Goal: Check status: Check status

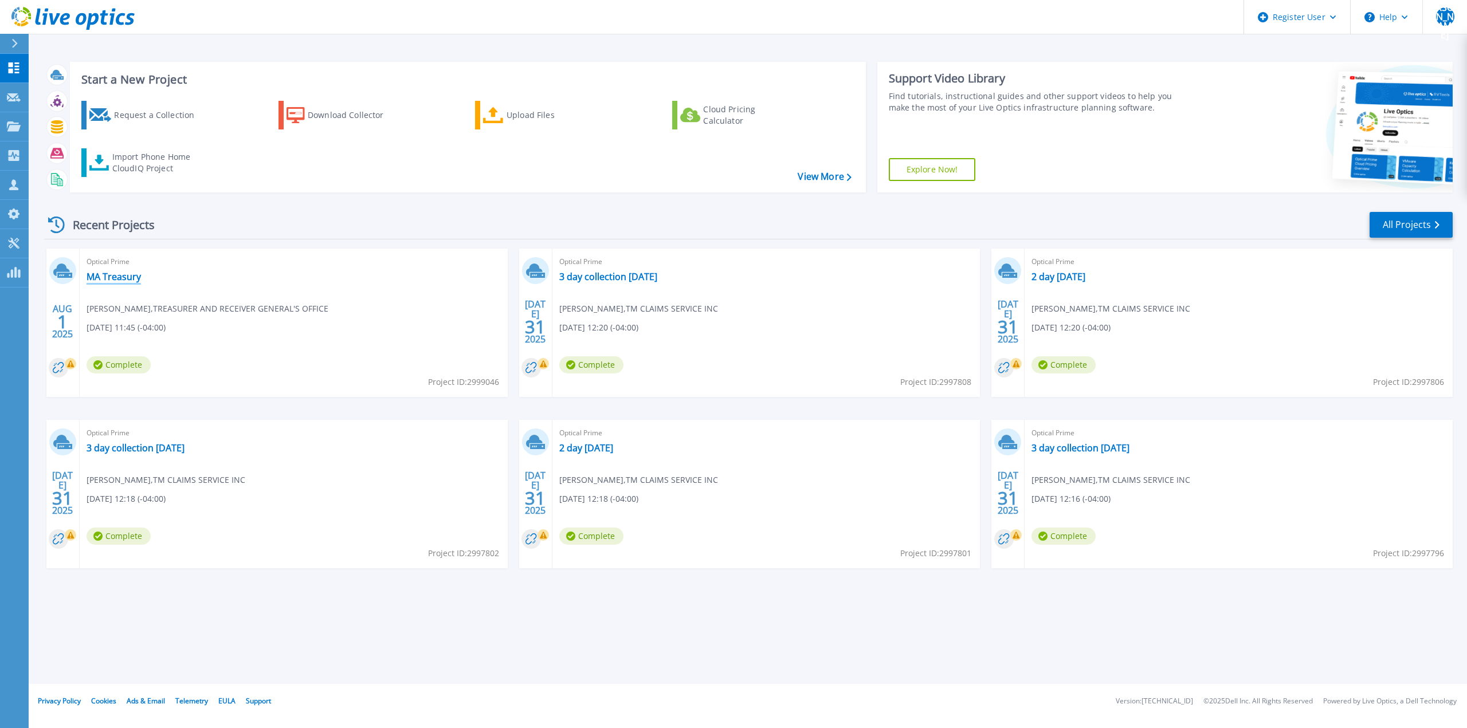
click at [111, 280] on link "MA Treasury" at bounding box center [114, 276] width 54 height 11
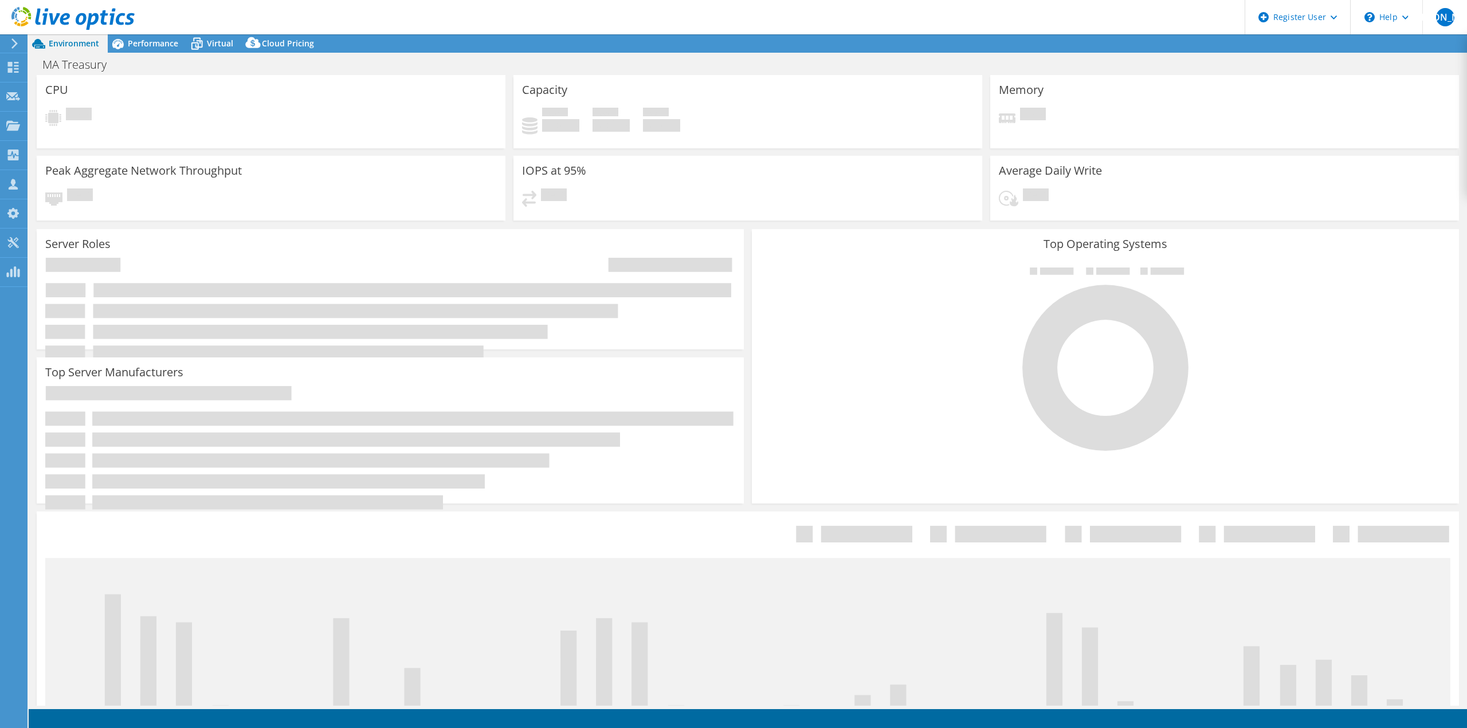
select select "USD"
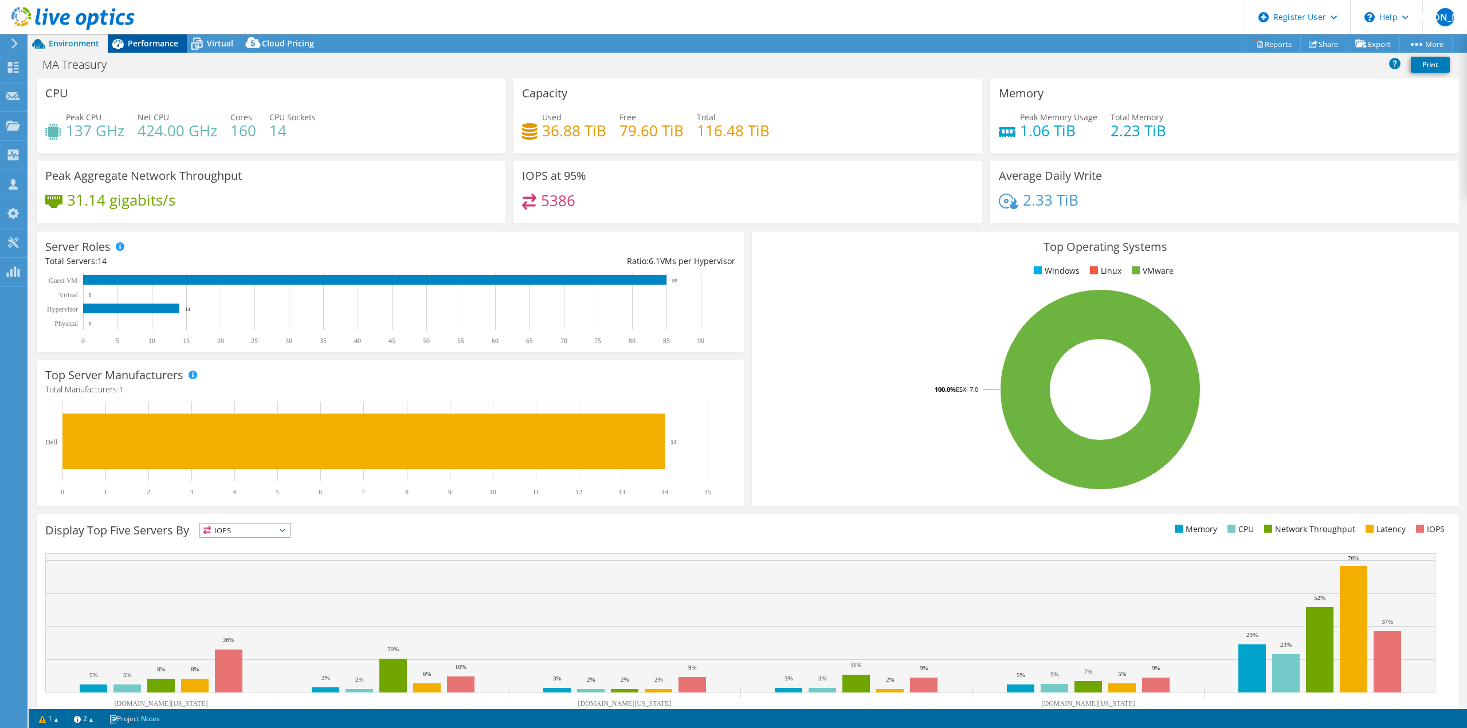
click at [134, 40] on span "Performance" at bounding box center [153, 43] width 50 height 11
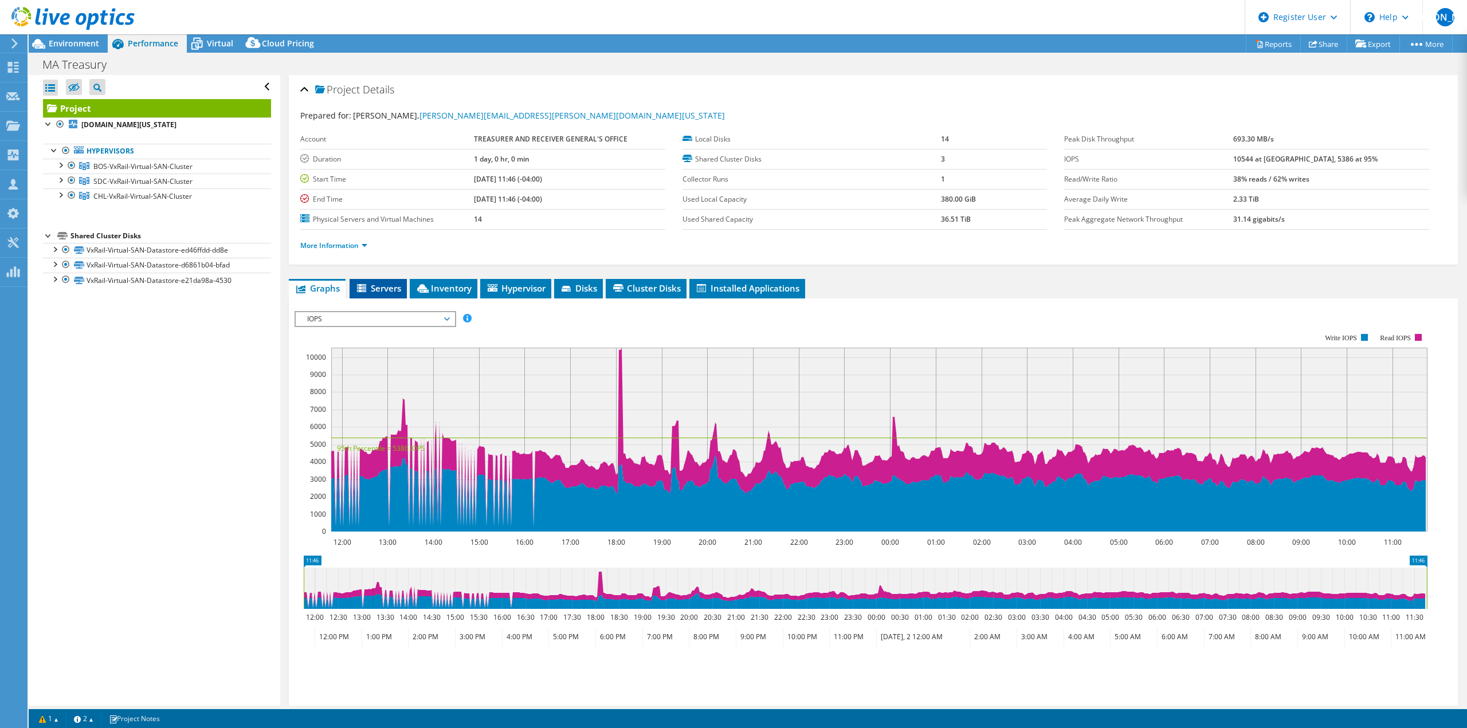
click at [375, 284] on span "Servers" at bounding box center [378, 288] width 46 height 11
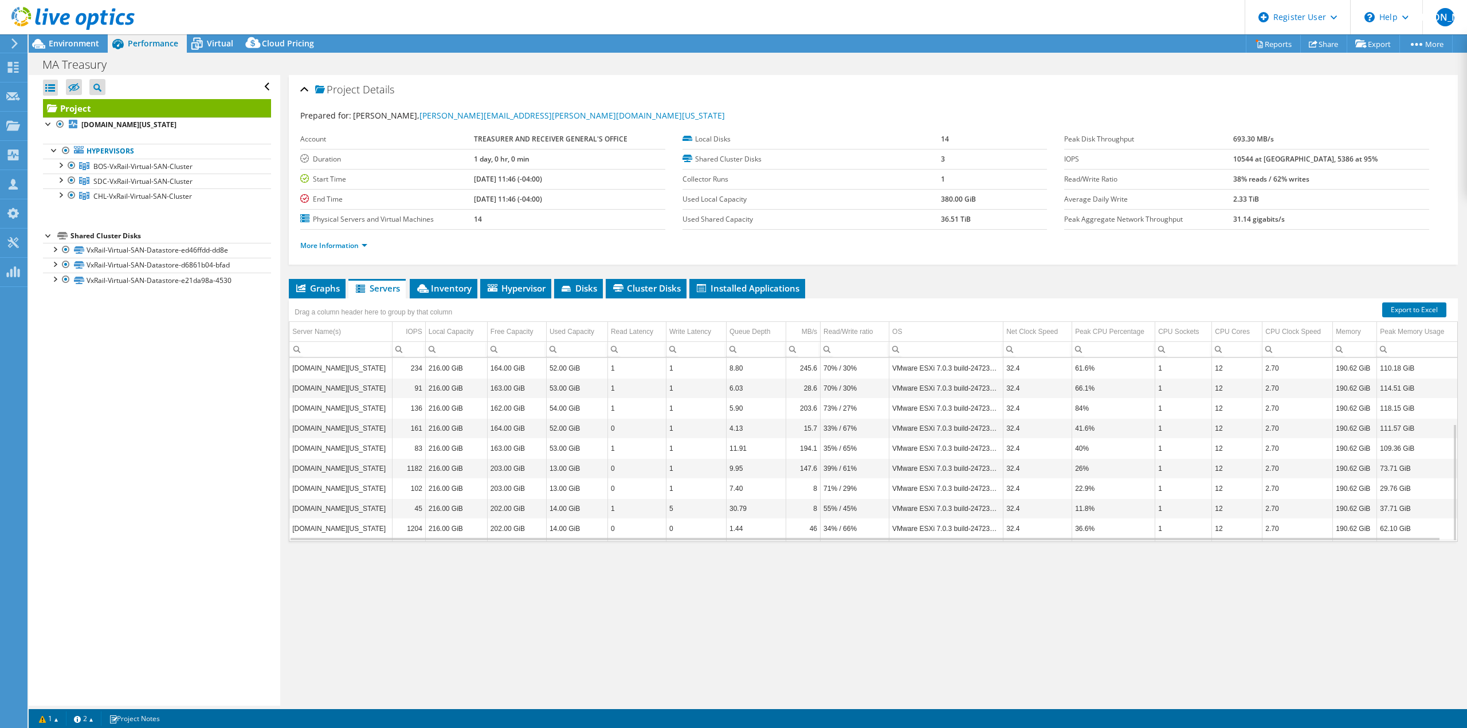
scroll to position [103, 0]
click at [234, 44] on div "Virtual" at bounding box center [214, 43] width 55 height 18
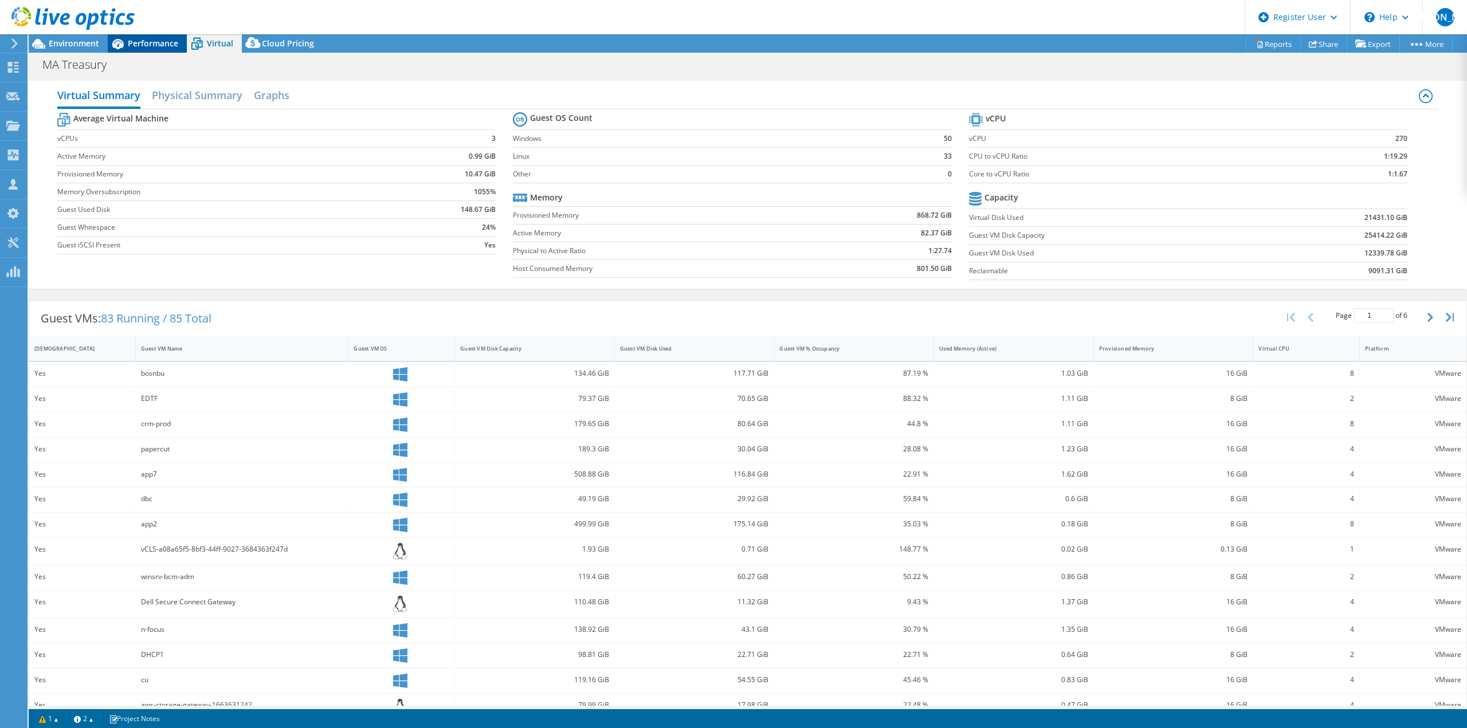
click at [168, 42] on span "Performance" at bounding box center [153, 43] width 50 height 11
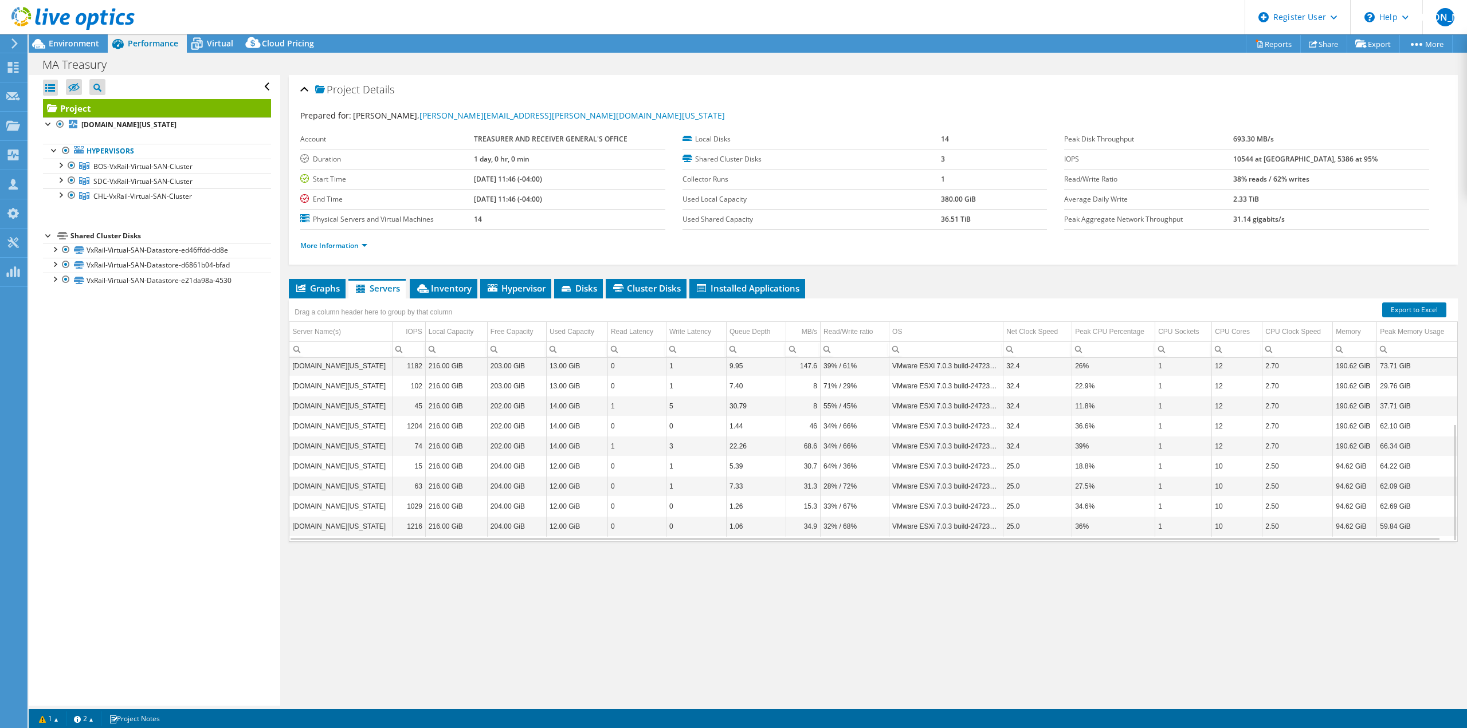
click at [54, 37] on div at bounding box center [67, 19] width 135 height 38
click at [54, 40] on span "Environment" at bounding box center [74, 43] width 50 height 11
